Goal: Task Accomplishment & Management: Manage account settings

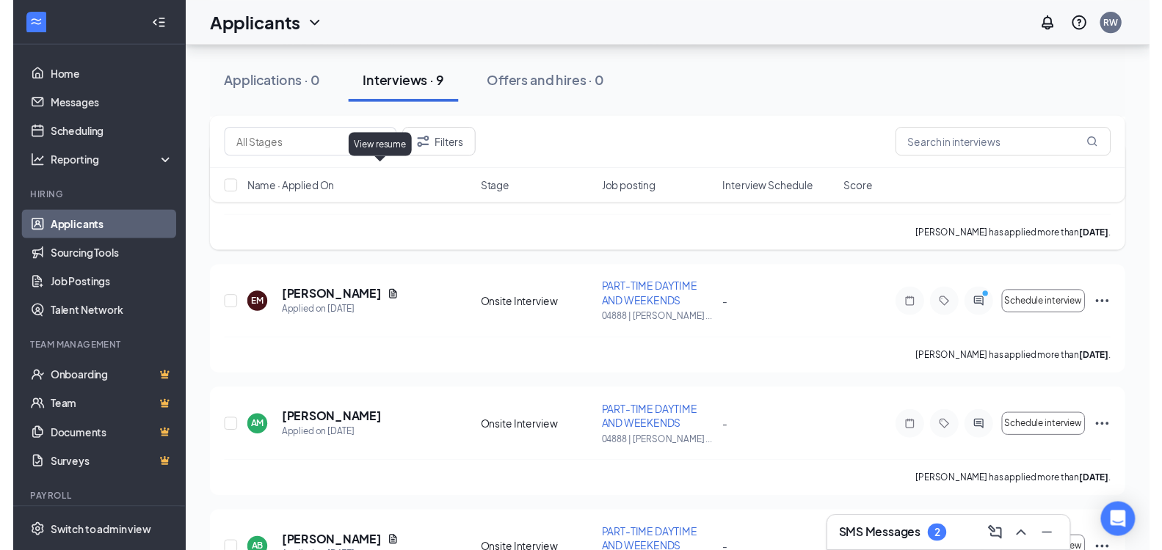
scroll to position [587, 0]
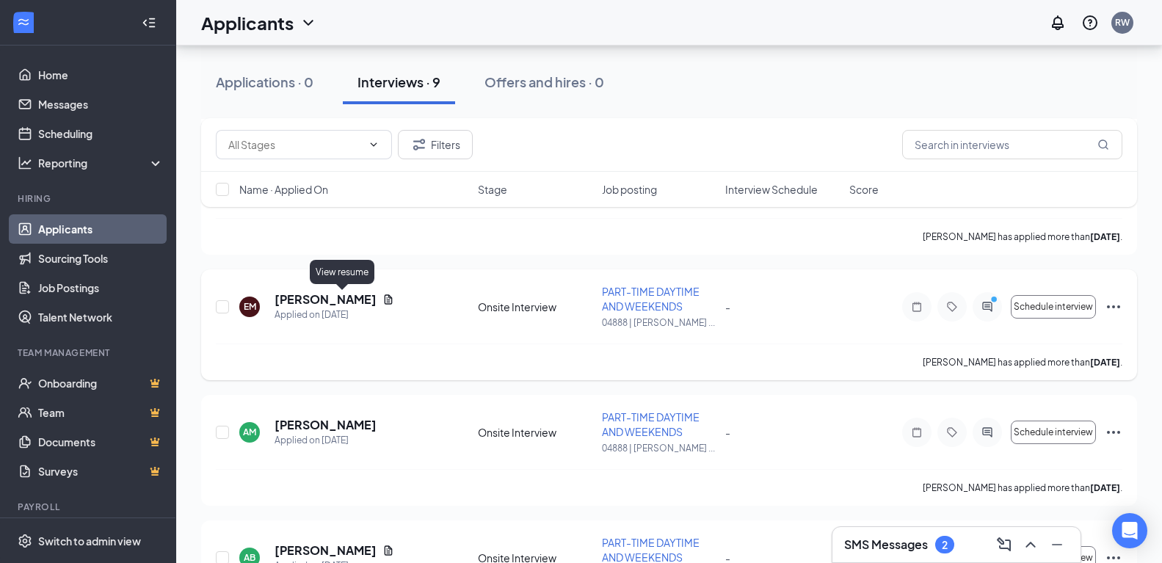
click at [385, 302] on icon "Document" at bounding box center [389, 299] width 8 height 10
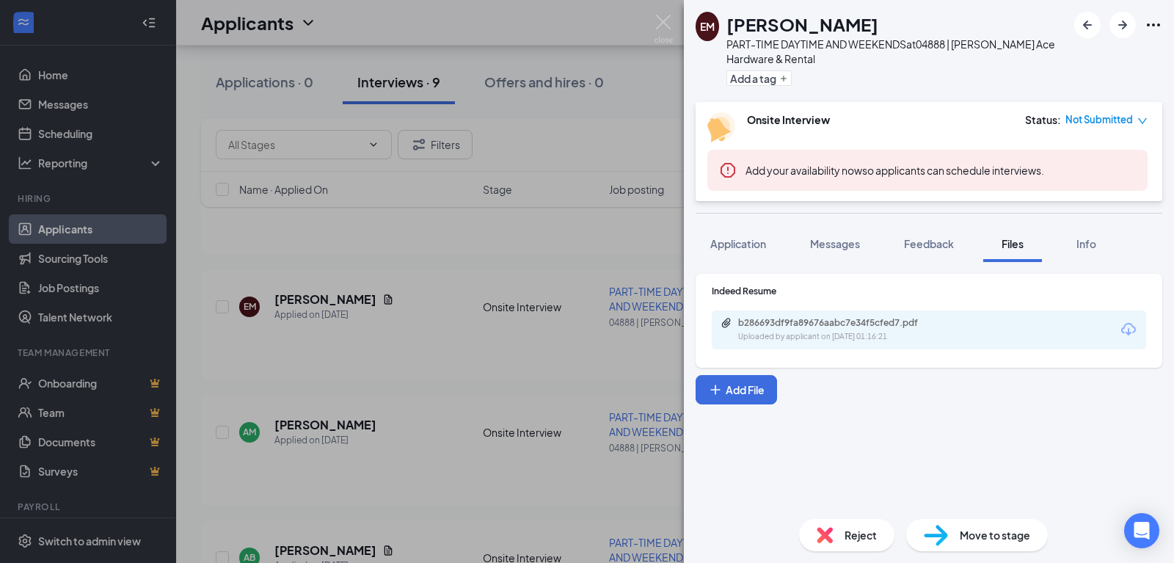
click at [832, 316] on div "b286693df9fa89676aabc7e34f5cfed7.pdf Uploaded by applicant on [DATE] 01:16:21" at bounding box center [929, 329] width 434 height 39
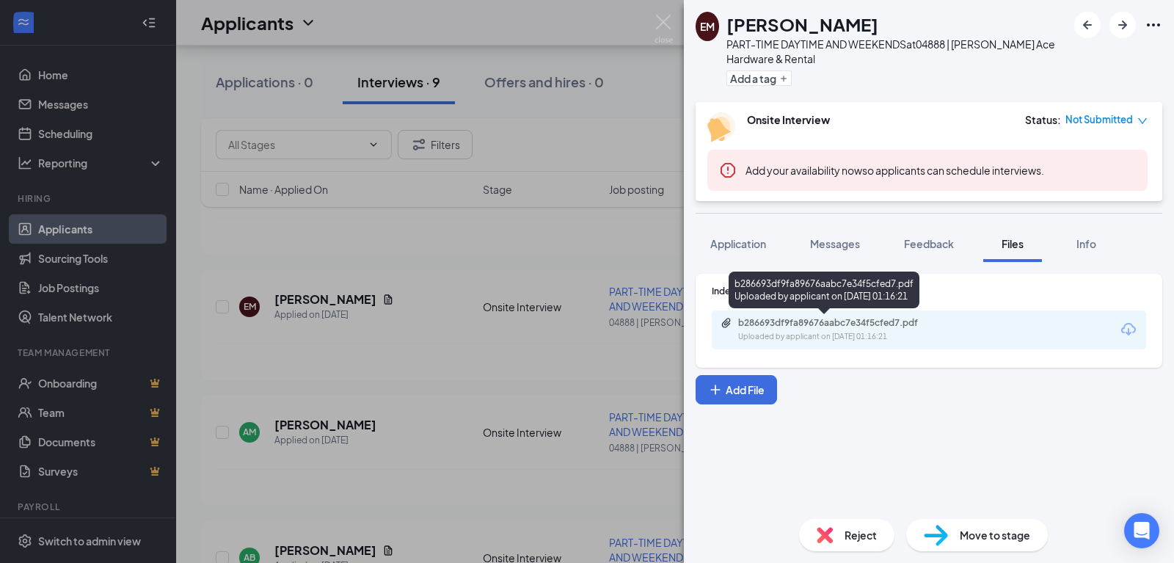
click at [829, 335] on div "Uploaded by applicant on [DATE] 01:16:21" at bounding box center [848, 337] width 220 height 12
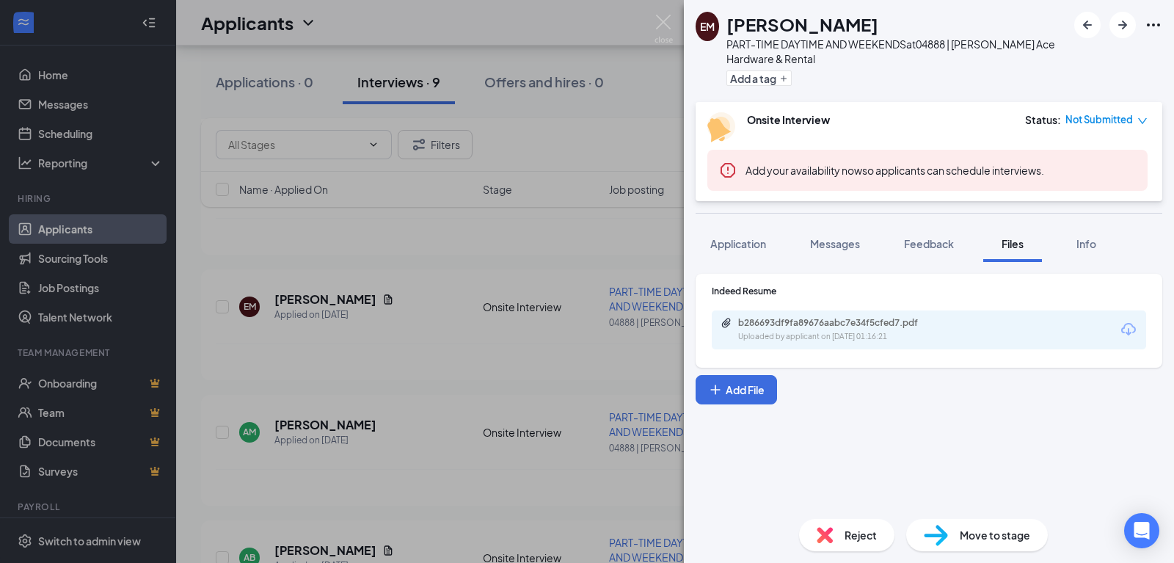
click at [357, 258] on div "EM [PERSON_NAME] PART-TIME DAYTIME AND WEEKENDS at 04888 | [PERSON_NAME] Ace Ha…" at bounding box center [587, 281] width 1174 height 563
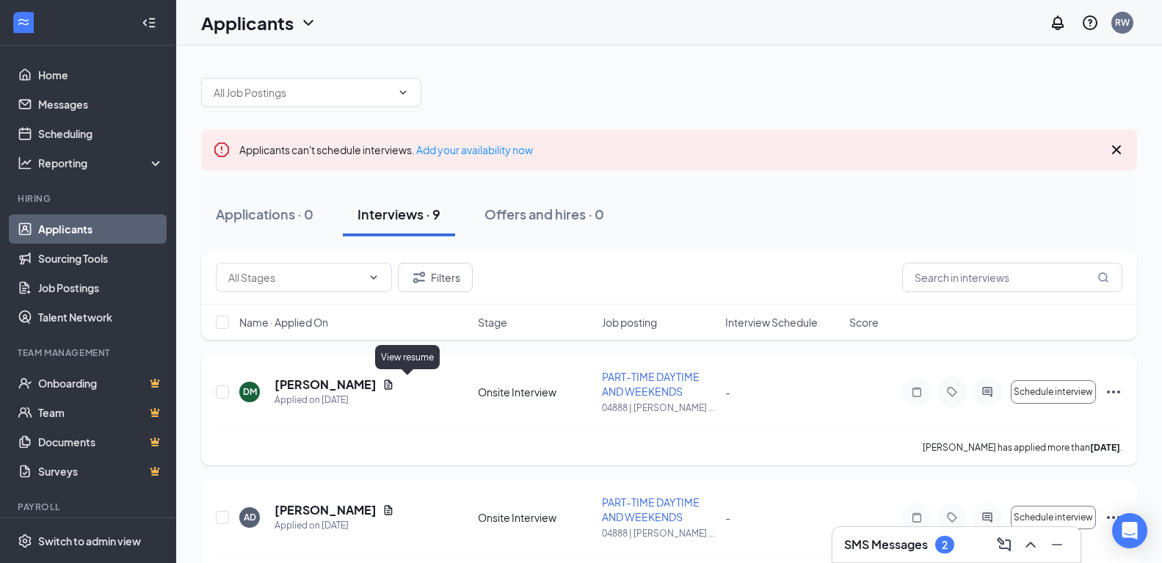
click at [393, 385] on icon "Document" at bounding box center [389, 384] width 8 height 10
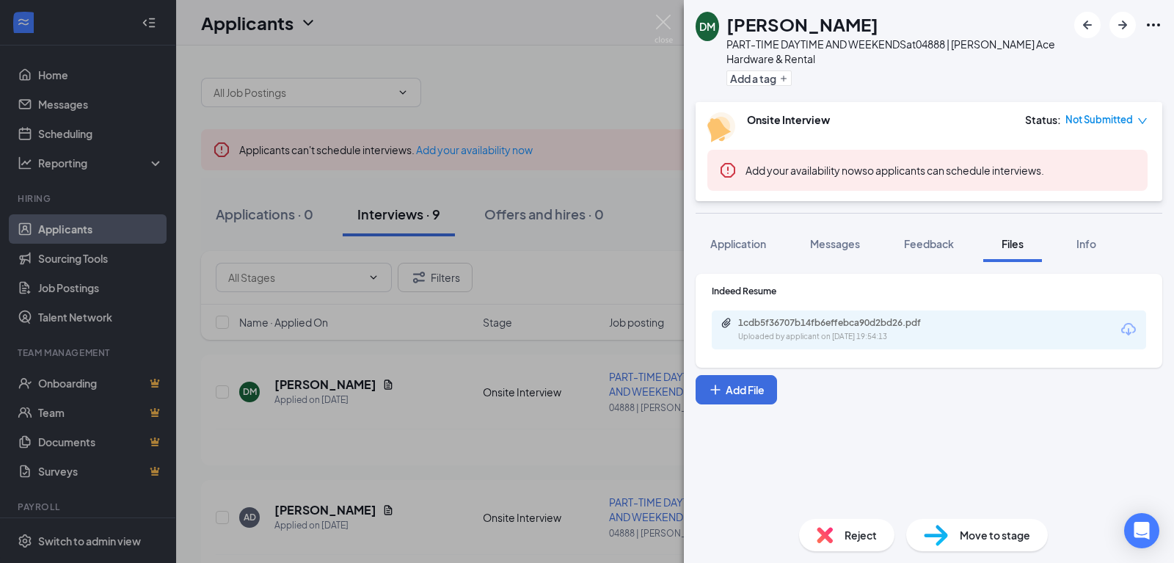
click at [943, 357] on div "Indeed Resume 1cdb5f36707b14fb6effebca90d2bd26.pdf Uploaded by applicant on [DA…" at bounding box center [929, 321] width 467 height 94
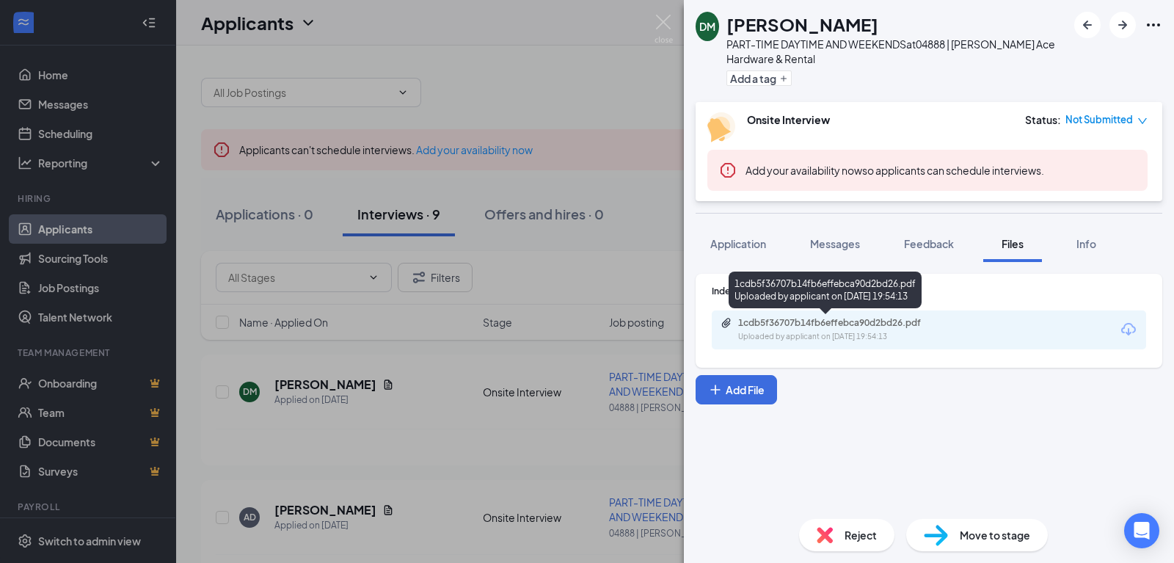
click at [932, 331] on div "Uploaded by applicant on [DATE] 19:54:13" at bounding box center [848, 337] width 220 height 12
click at [931, 330] on div "1cdb5f36707b14fb6effebca90d2bd26.pdf Uploaded by applicant on [DATE] 19:54:13" at bounding box center [840, 330] width 238 height 26
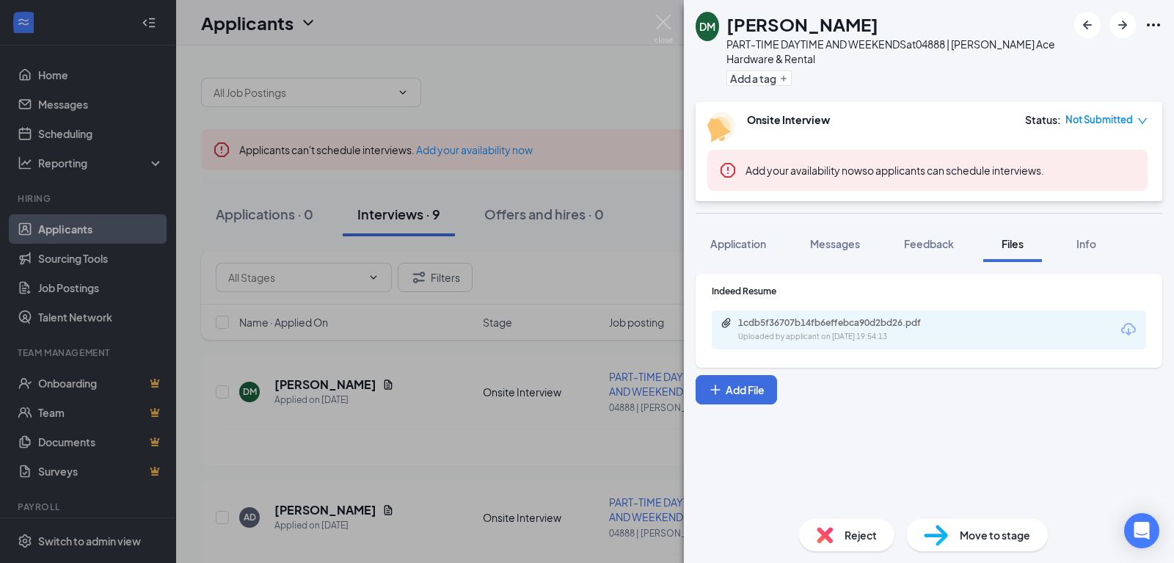
click at [264, 423] on div "[PERSON_NAME] PART-TIME DAYTIME AND WEEKENDS at 04888 | [PERSON_NAME] Ace Hardw…" at bounding box center [587, 281] width 1174 height 563
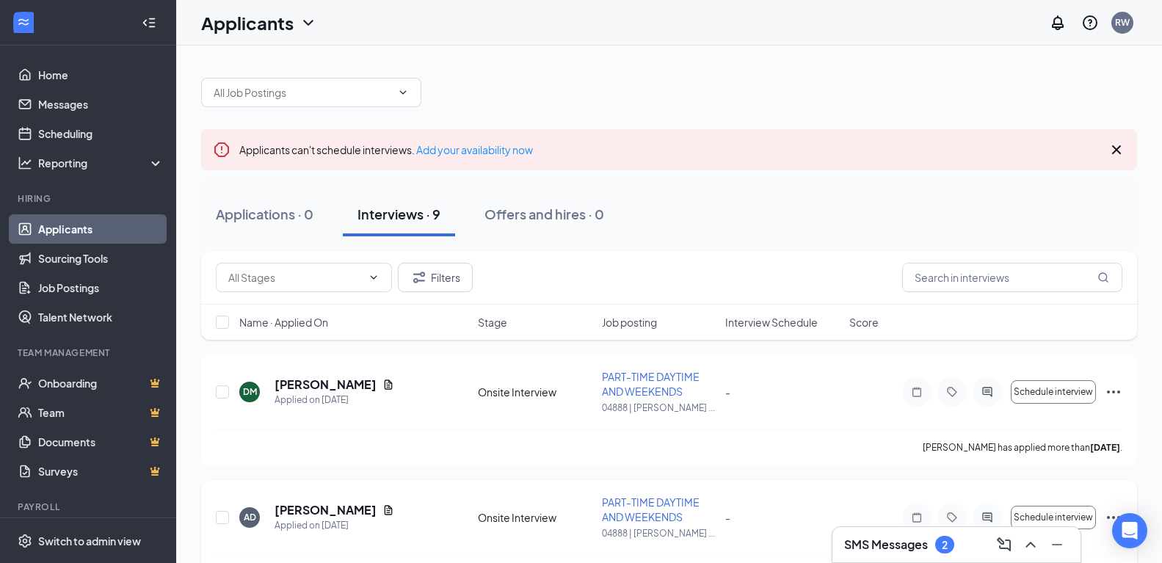
click at [382, 508] on icon "Document" at bounding box center [388, 510] width 12 height 12
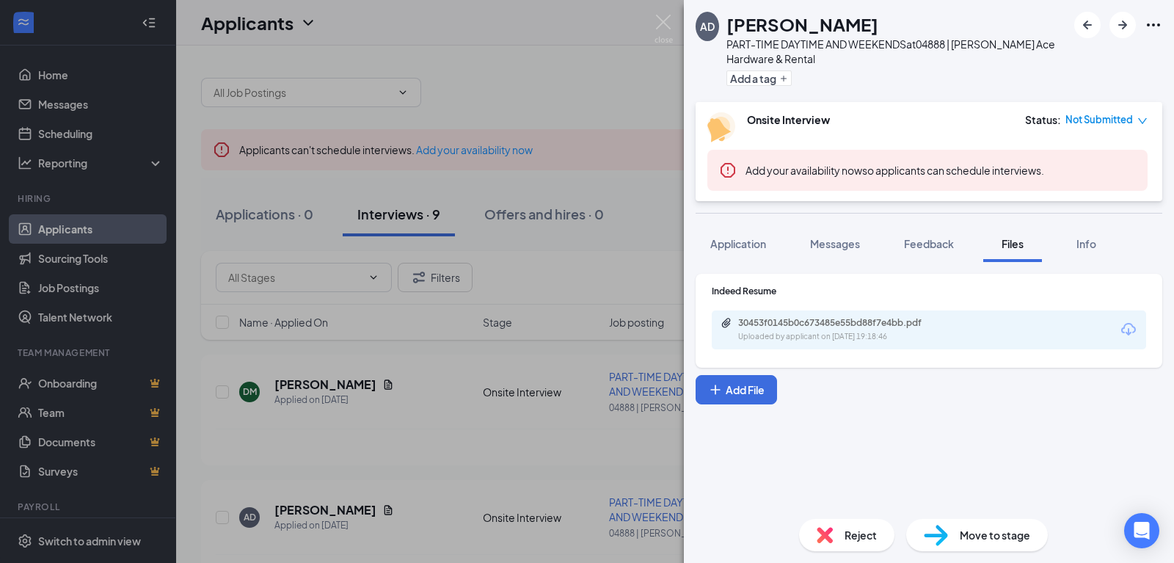
click at [982, 329] on div "30453f0145b0c673485e55bd88f7e4bb.pdf Uploaded by applicant on [DATE] 19:18:46" at bounding box center [929, 329] width 434 height 39
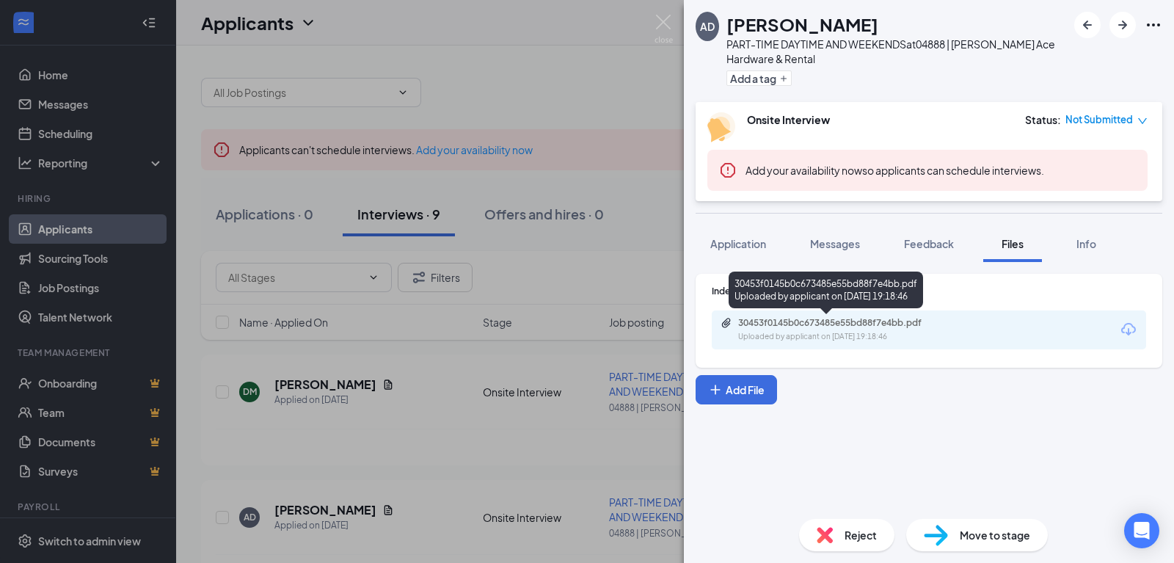
click at [817, 330] on div "30453f0145b0c673485e55bd88f7e4bb.pdf Uploaded by applicant on [DATE] 19:18:46" at bounding box center [840, 330] width 238 height 26
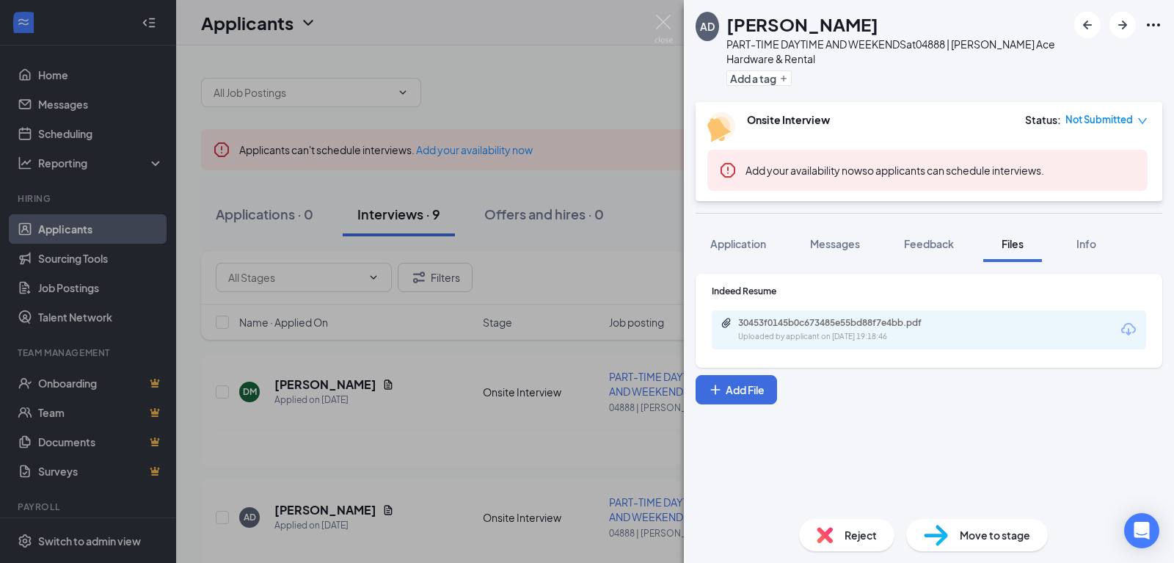
click at [192, 347] on div "AD [PERSON_NAME] PART-TIME DAYTIME AND WEEKENDS at 04888 | [PERSON_NAME] Ace Ha…" at bounding box center [587, 281] width 1174 height 563
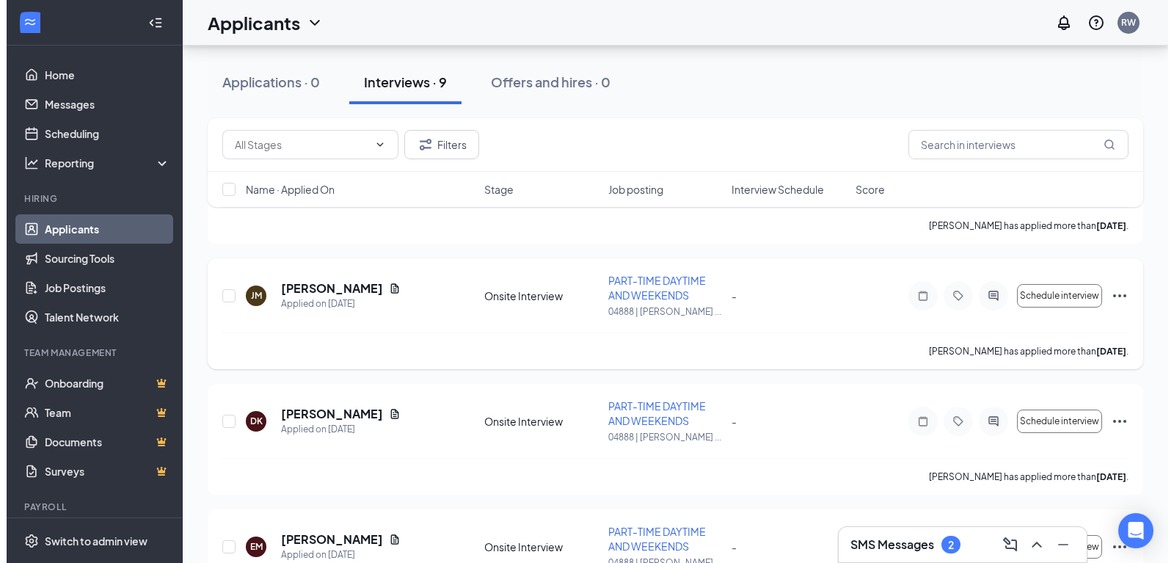
scroll to position [367, 0]
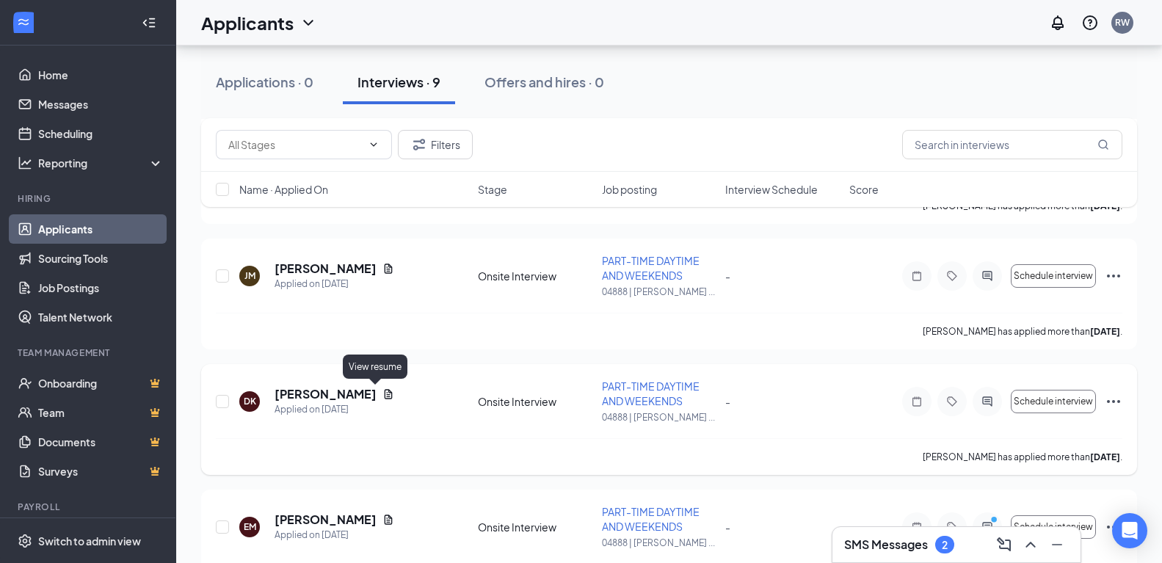
click at [385, 393] on icon "Document" at bounding box center [389, 394] width 8 height 10
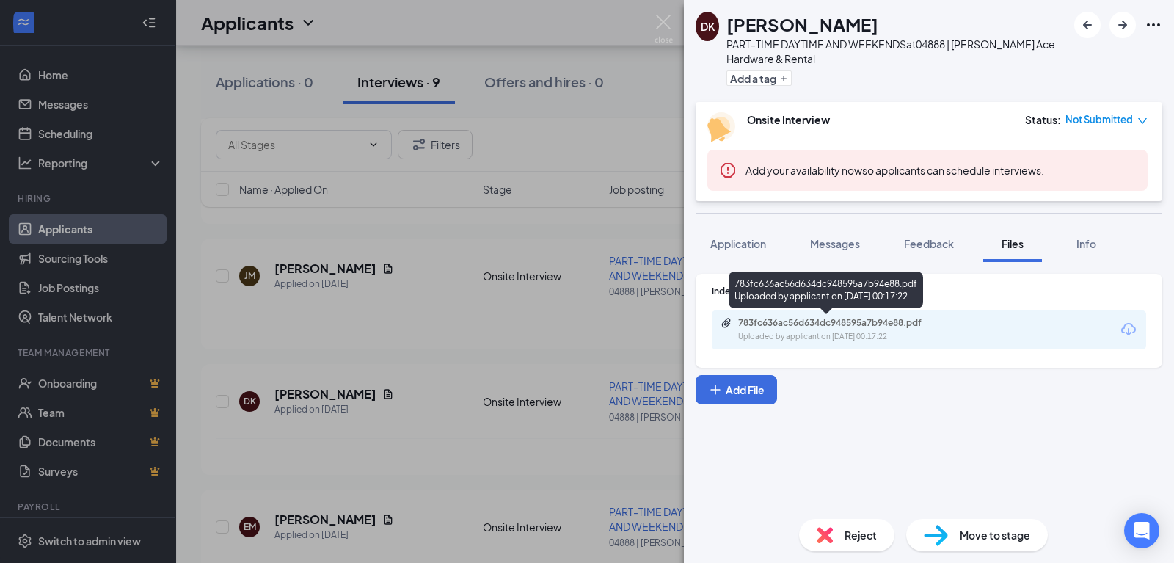
click at [907, 331] on div "Uploaded by applicant on [DATE] 00:17:22" at bounding box center [848, 337] width 220 height 12
